Goal: Task Accomplishment & Management: Use online tool/utility

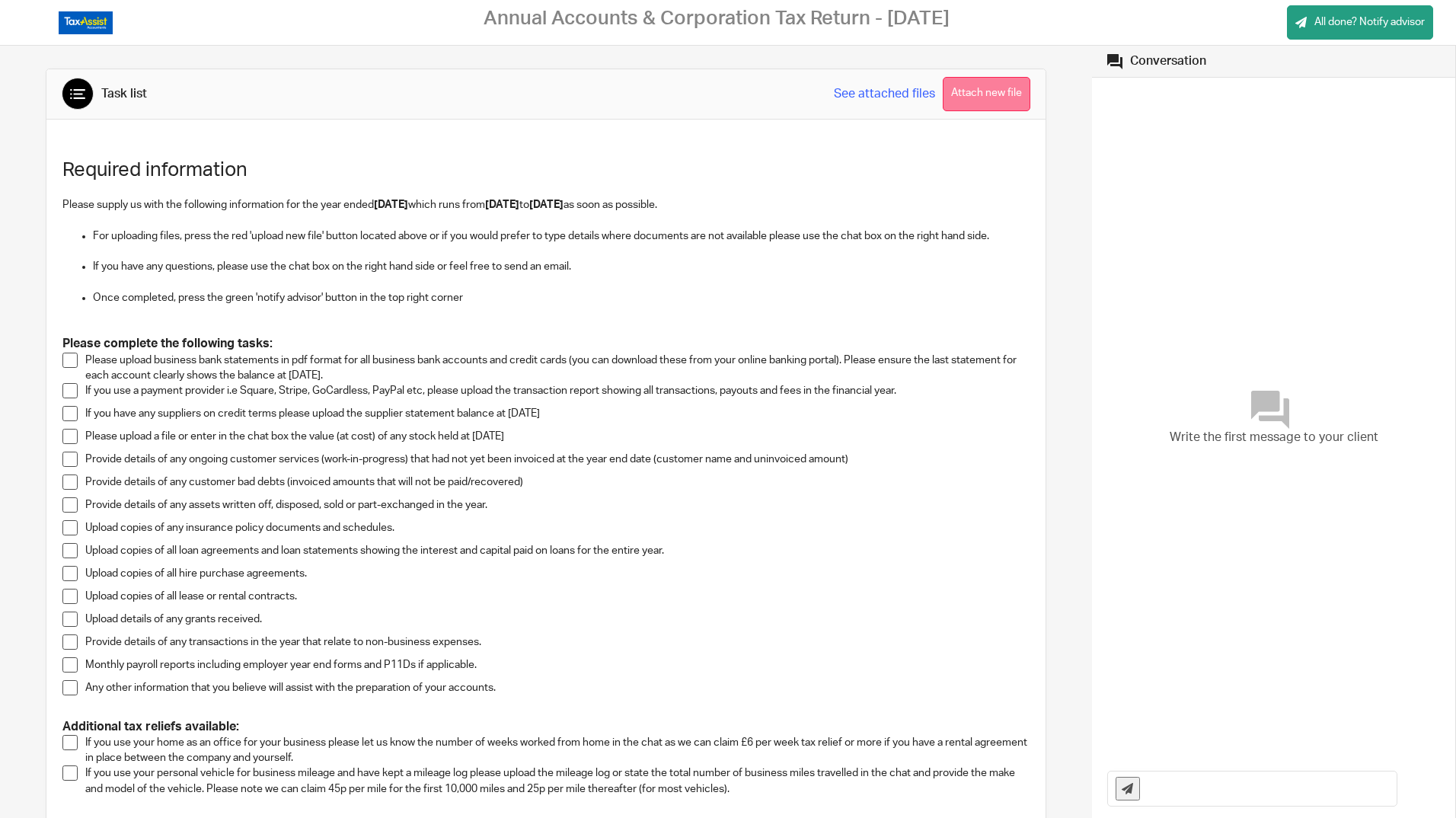
click at [963, 92] on button "Attach new file" at bounding box center [986, 94] width 88 height 35
click at [64, 360] on span at bounding box center [70, 360] width 15 height 15
click at [71, 412] on span at bounding box center [70, 413] width 15 height 15
click at [67, 438] on span at bounding box center [70, 436] width 15 height 15
click at [67, 464] on span at bounding box center [70, 459] width 15 height 15
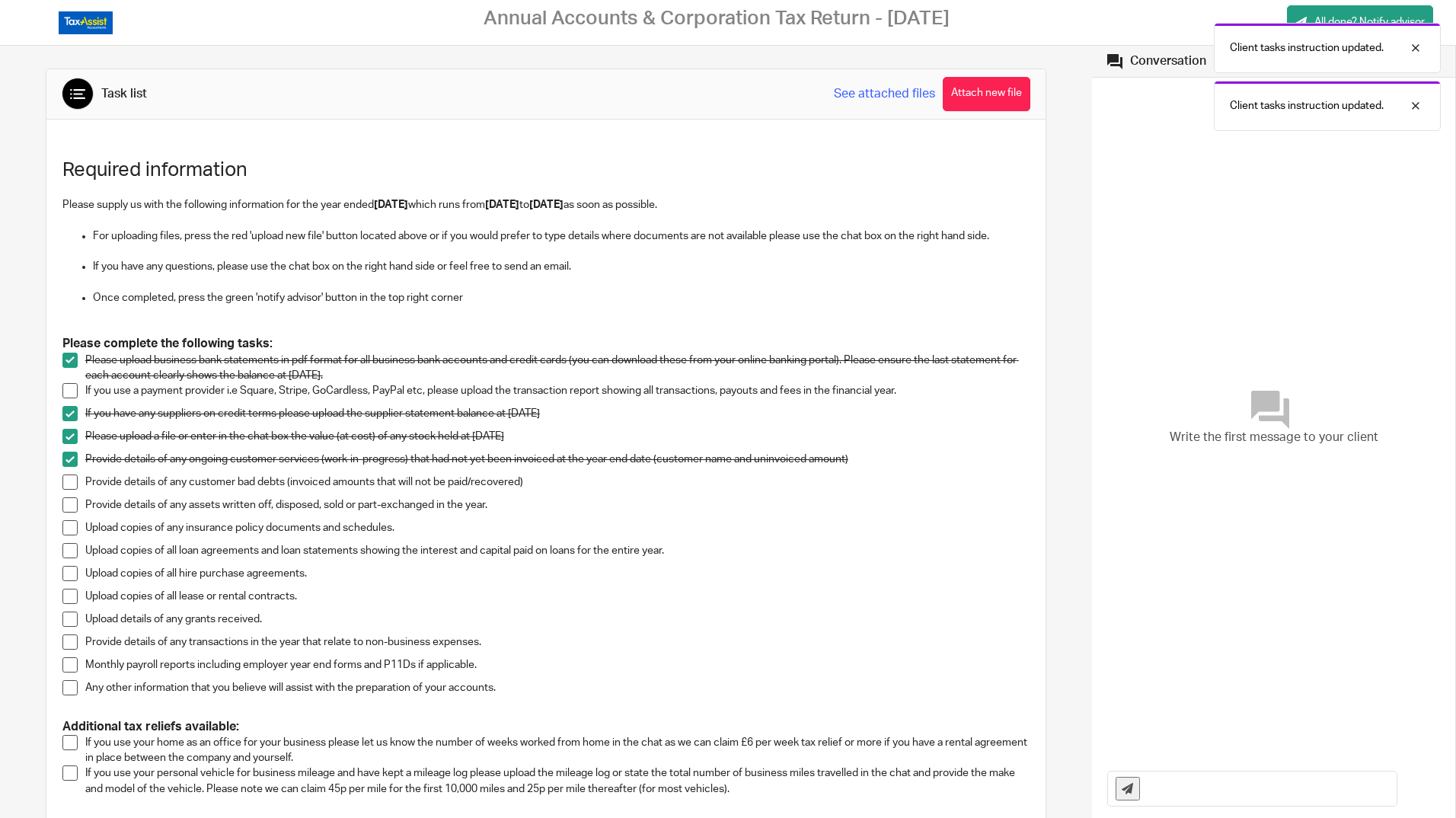
click at [63, 483] on span at bounding box center [70, 482] width 15 height 15
click at [65, 508] on span at bounding box center [70, 505] width 15 height 15
click at [64, 551] on span at bounding box center [70, 550] width 15 height 15
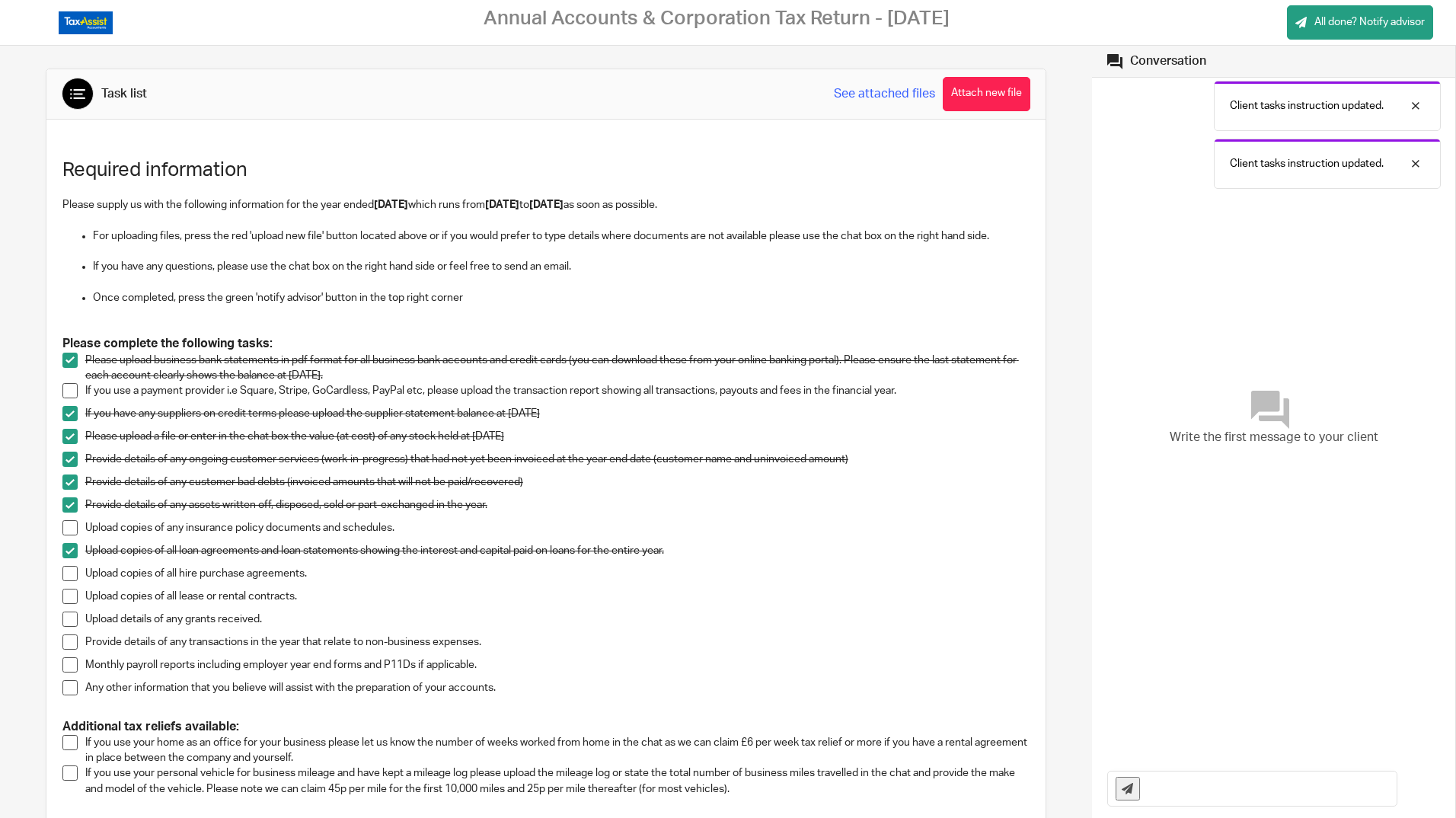
click at [65, 570] on span at bounding box center [70, 573] width 15 height 15
click at [66, 602] on span at bounding box center [70, 596] width 15 height 15
click at [67, 618] on span at bounding box center [70, 619] width 15 height 15
click at [67, 643] on span at bounding box center [70, 642] width 15 height 15
click at [65, 659] on span at bounding box center [70, 665] width 15 height 15
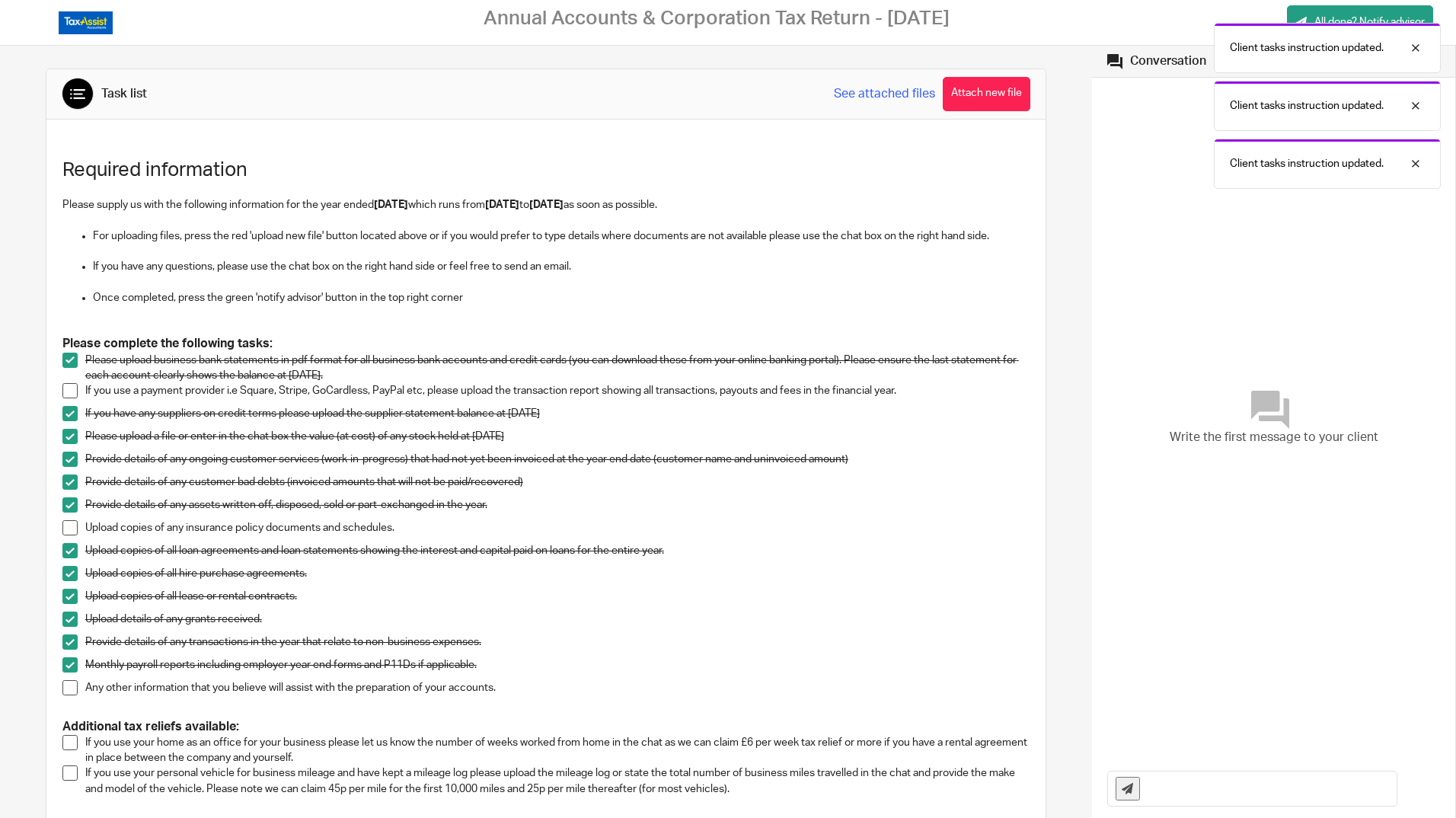
click at [72, 692] on span at bounding box center [70, 688] width 15 height 15
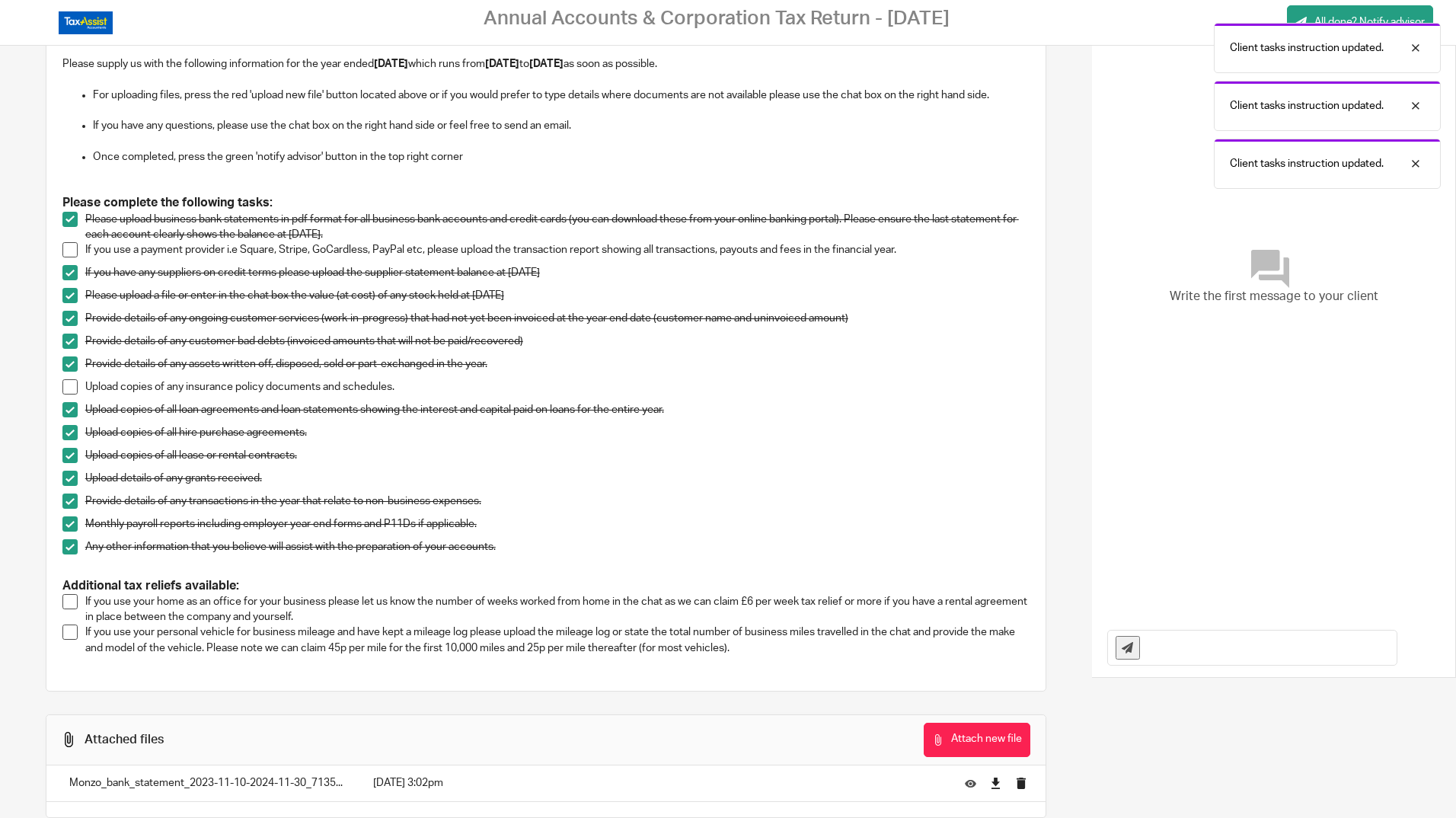
scroll to position [179, 0]
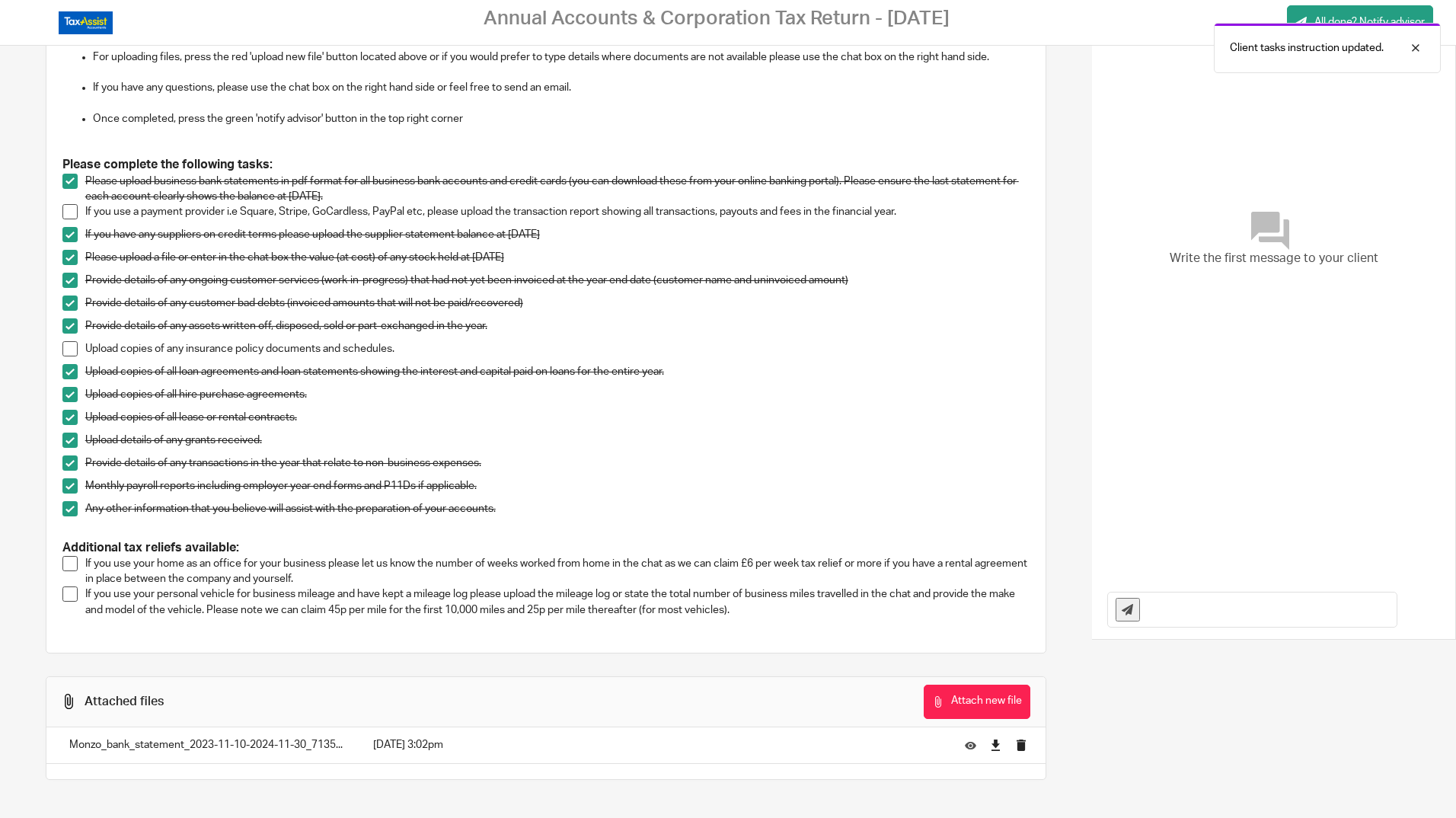
click at [70, 565] on span at bounding box center [70, 564] width 15 height 15
click at [71, 594] on span at bounding box center [70, 594] width 15 height 15
click at [108, 349] on p "Upload copies of any insurance policy documents and schedules." at bounding box center [558, 348] width 945 height 15
click at [69, 350] on span at bounding box center [70, 348] width 15 height 15
click at [67, 214] on span at bounding box center [70, 212] width 15 height 15
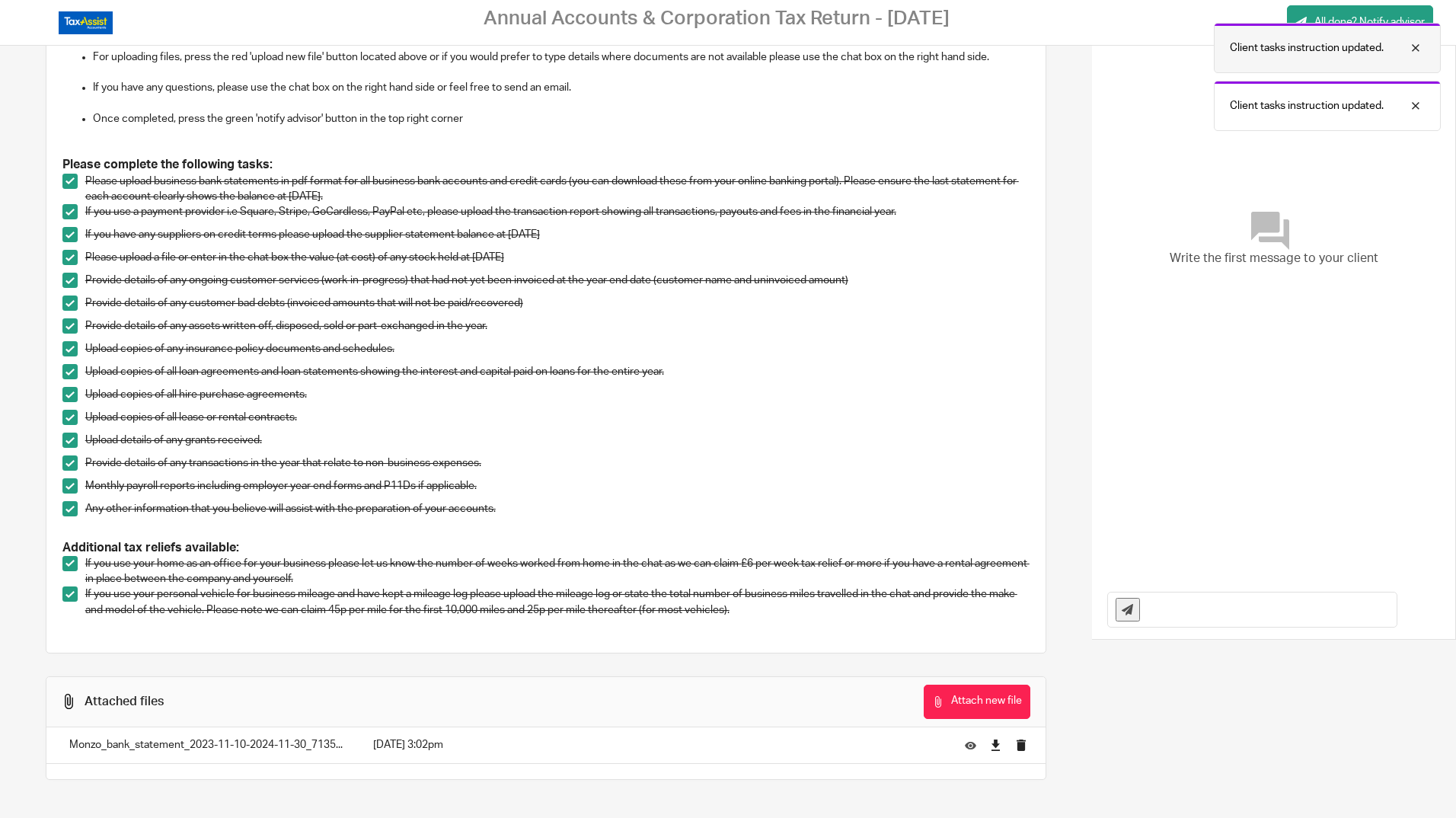
click at [1417, 48] on div at bounding box center [1404, 47] width 41 height 18
click at [1421, 99] on div "Write the first message to your client" at bounding box center [1273, 240] width 363 height 682
click at [1422, 47] on div at bounding box center [1404, 47] width 41 height 18
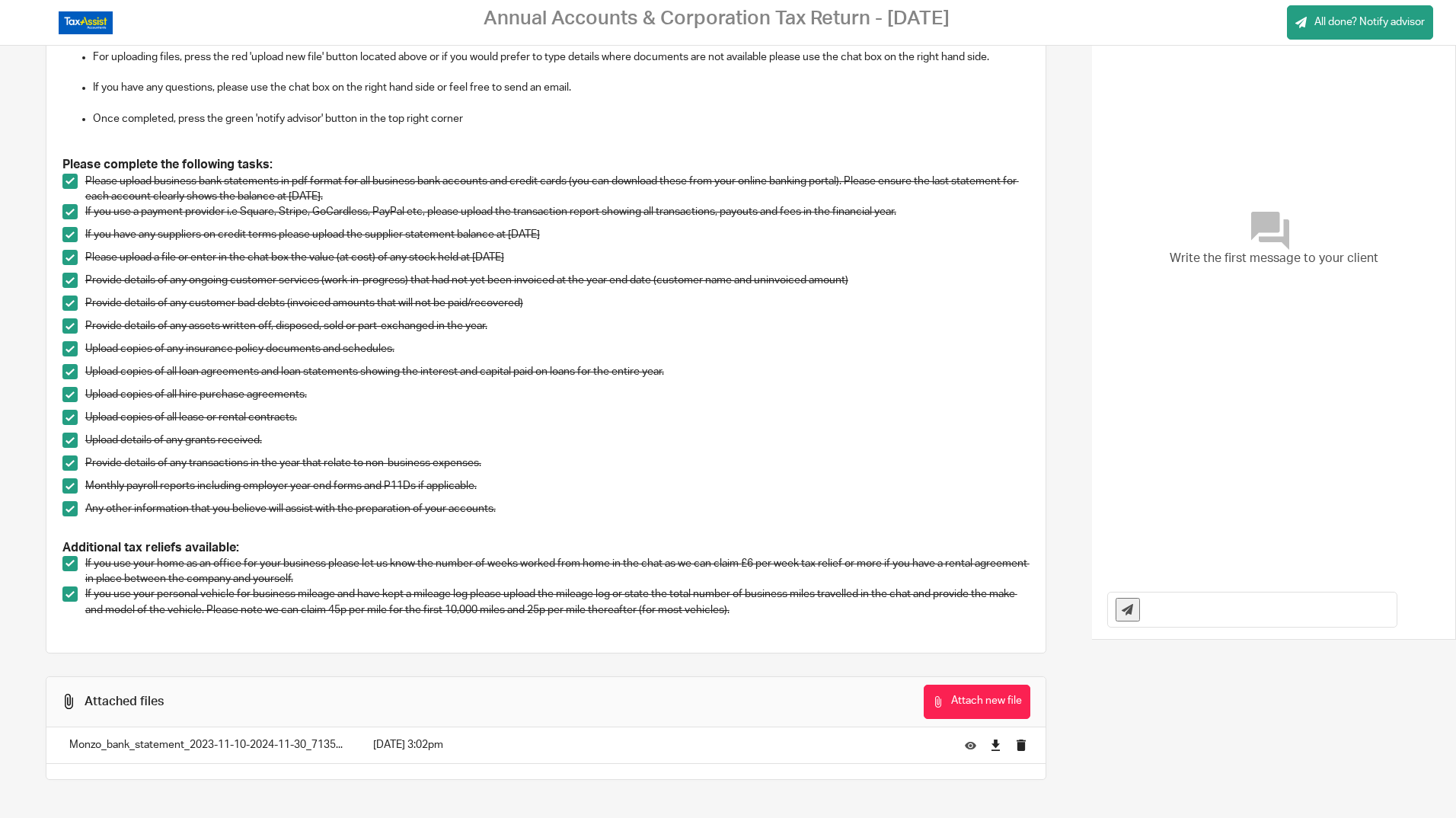
click at [1209, 598] on input "text" at bounding box center [1273, 610] width 249 height 35
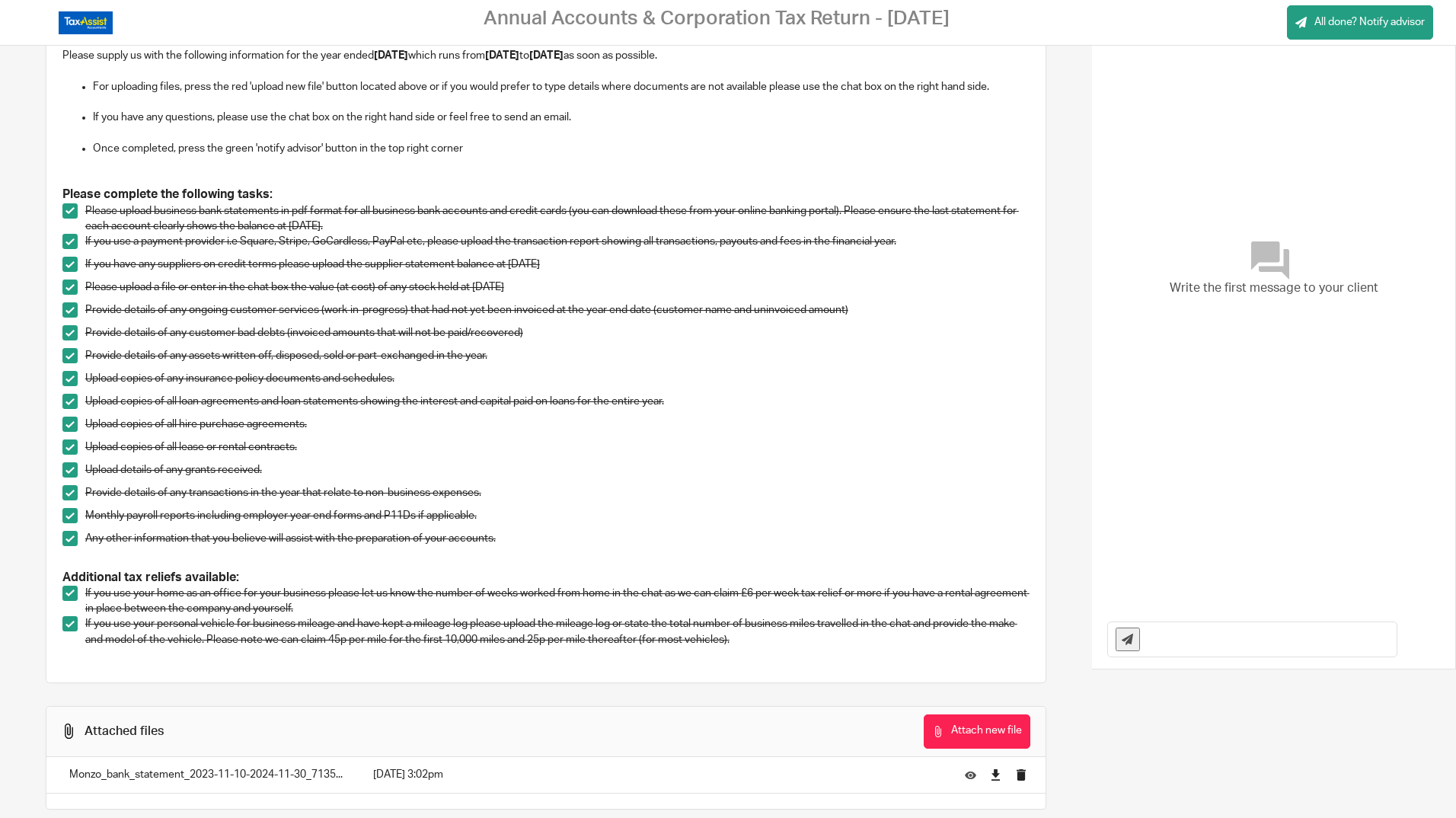
scroll to position [151, 0]
type input "W"
